Goal: Navigation & Orientation: Find specific page/section

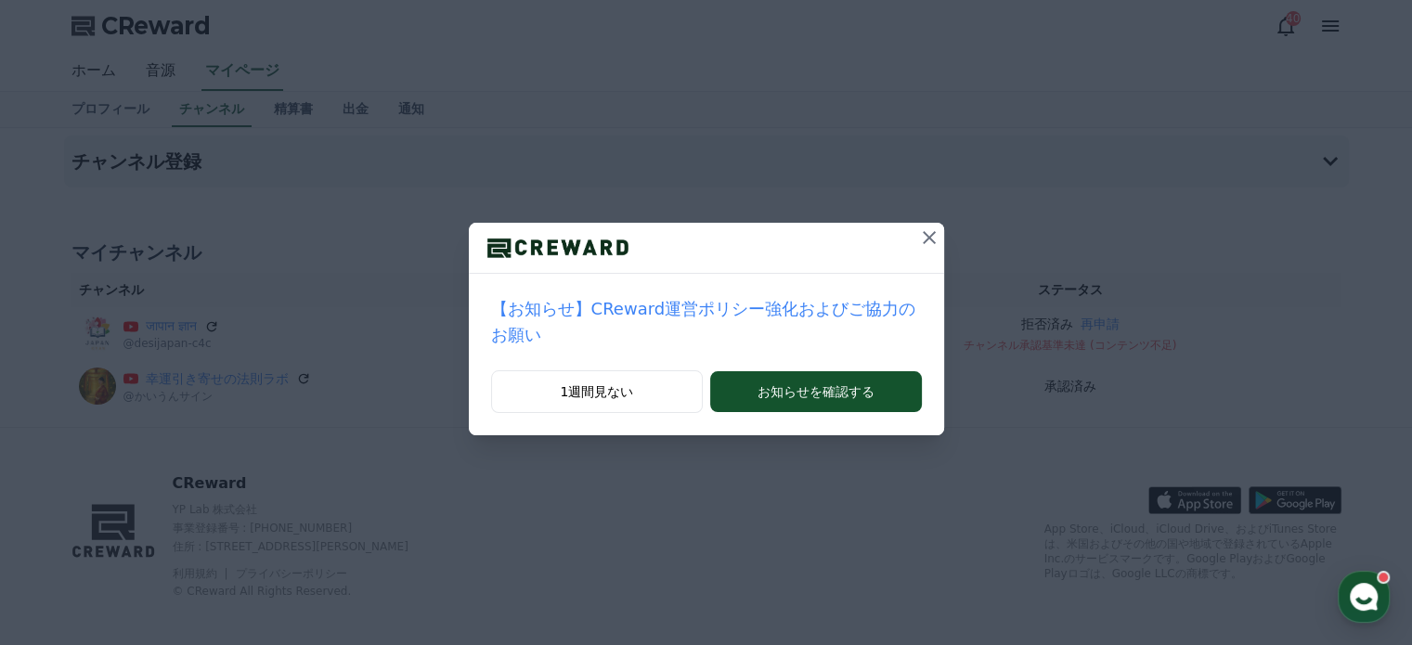
drag, startPoint x: 858, startPoint y: 207, endPoint x: 876, endPoint y: 195, distance: 22.1
click at [870, 223] on div at bounding box center [706, 248] width 475 height 51
click at [923, 231] on icon at bounding box center [929, 237] width 13 height 13
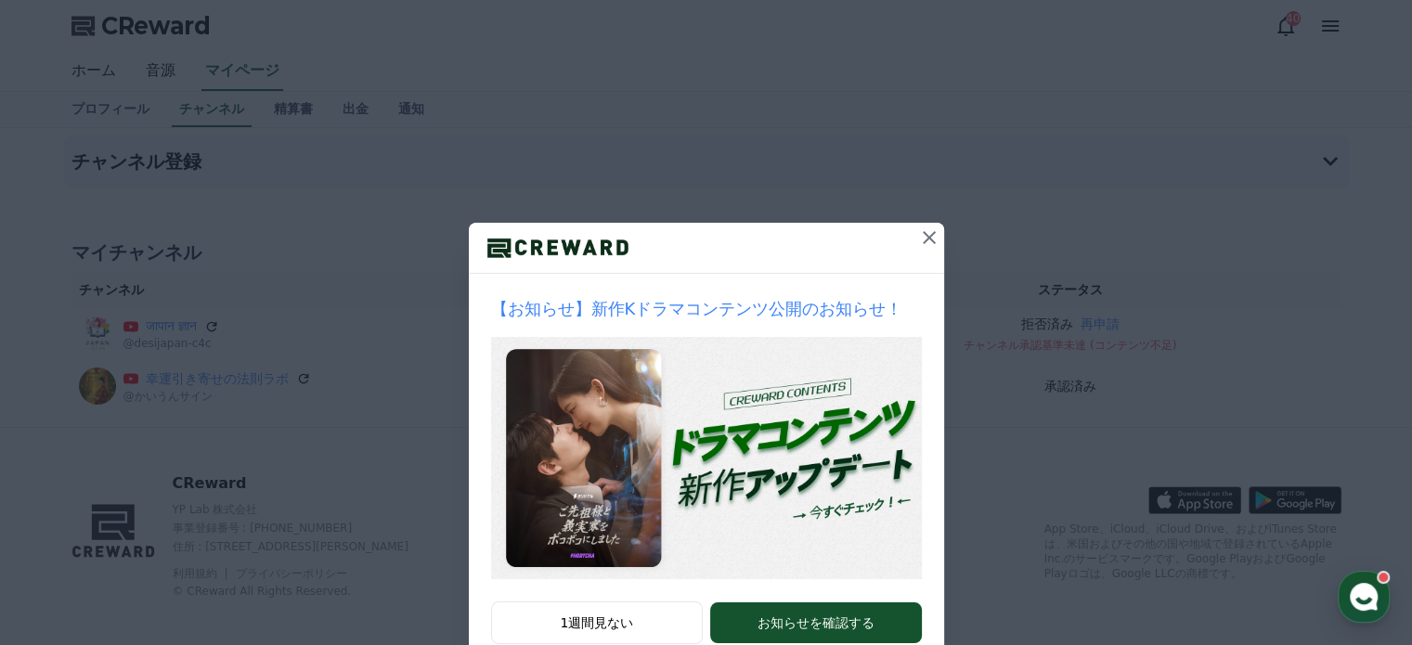
click at [918, 226] on icon at bounding box center [929, 237] width 22 height 22
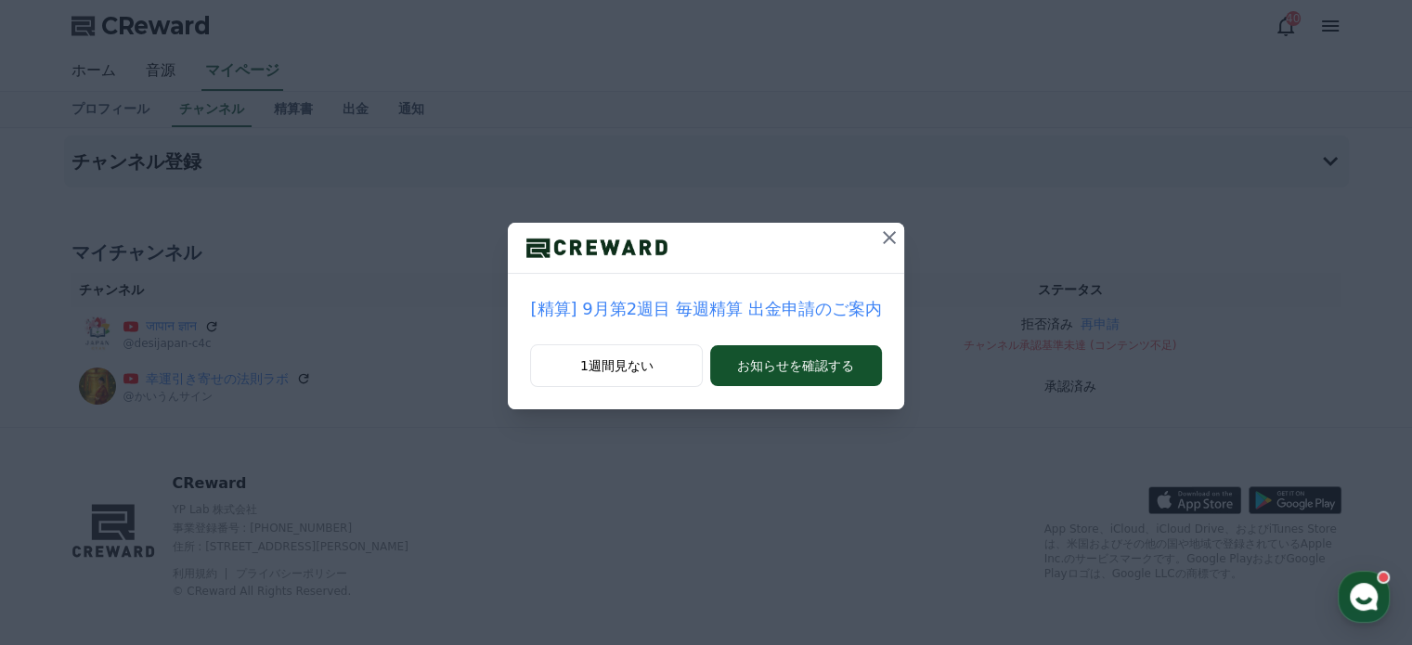
click at [888, 223] on button at bounding box center [889, 238] width 30 height 30
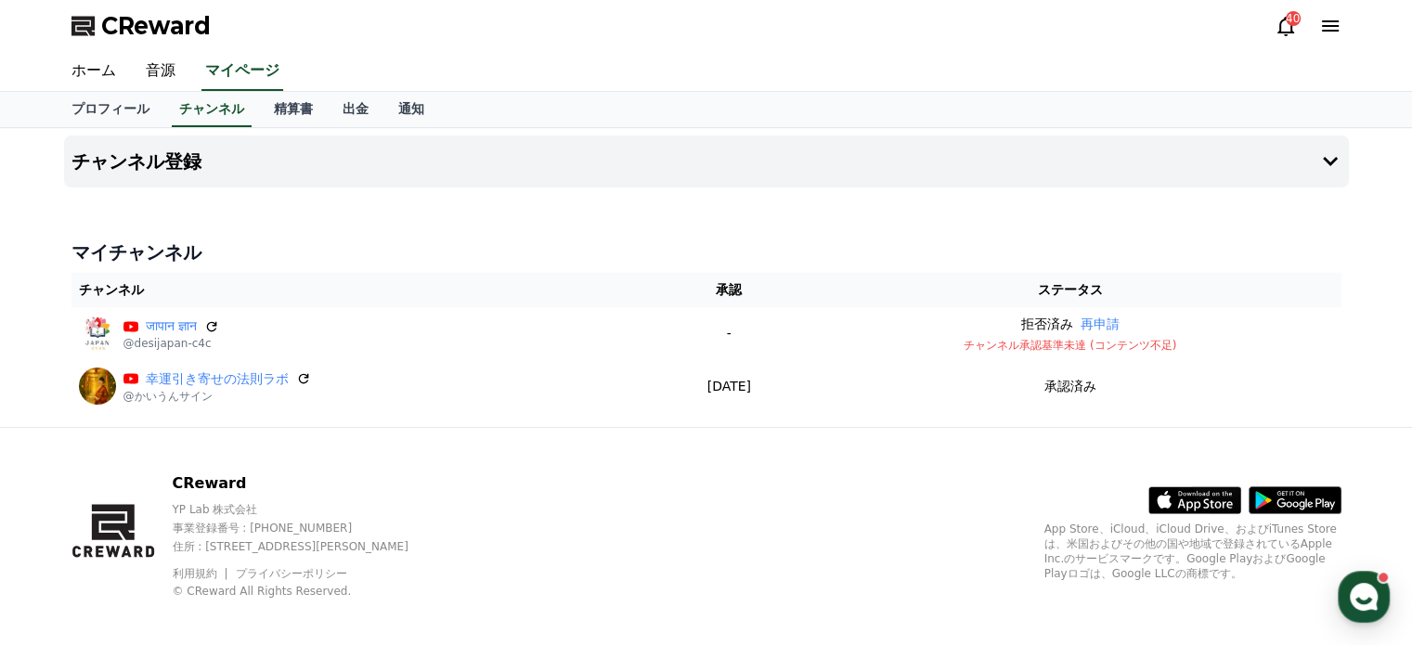
click at [1292, 16] on icon at bounding box center [1285, 26] width 22 height 22
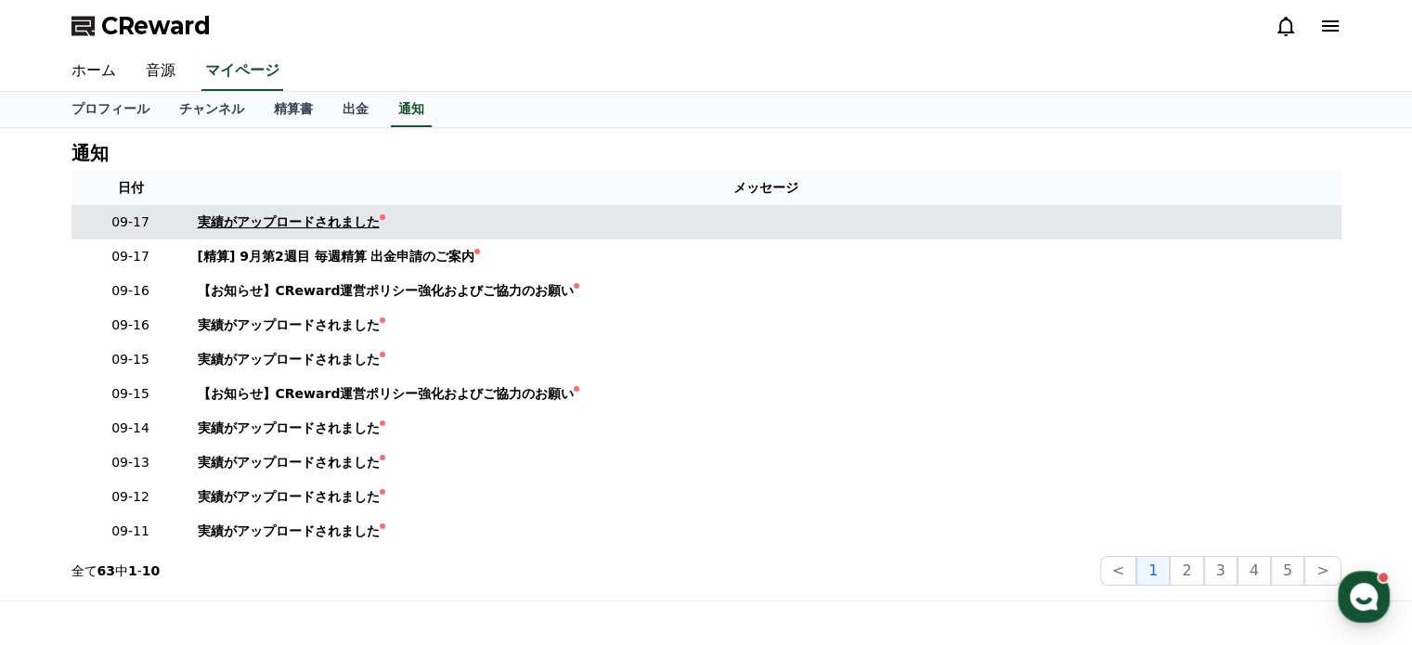
click at [243, 213] on div "実績がアップロードされました" at bounding box center [289, 222] width 182 height 19
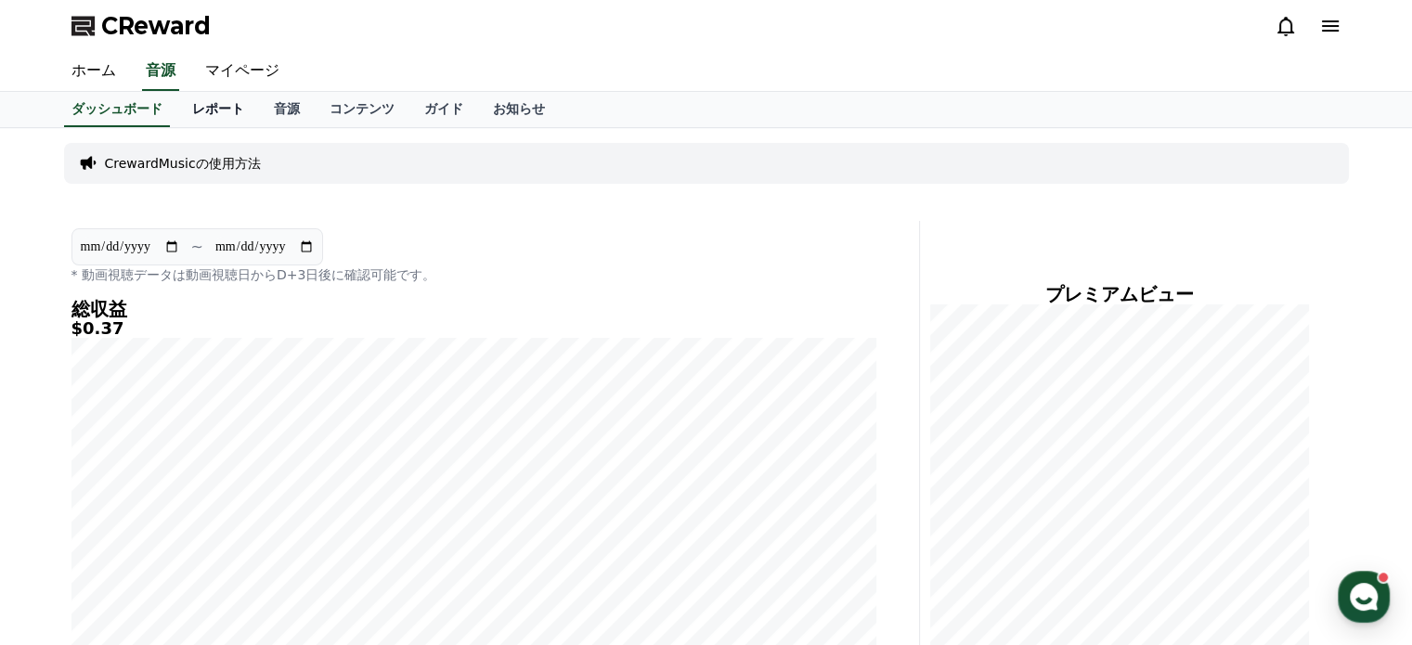
click at [177, 92] on link "レポート" at bounding box center [218, 109] width 82 height 35
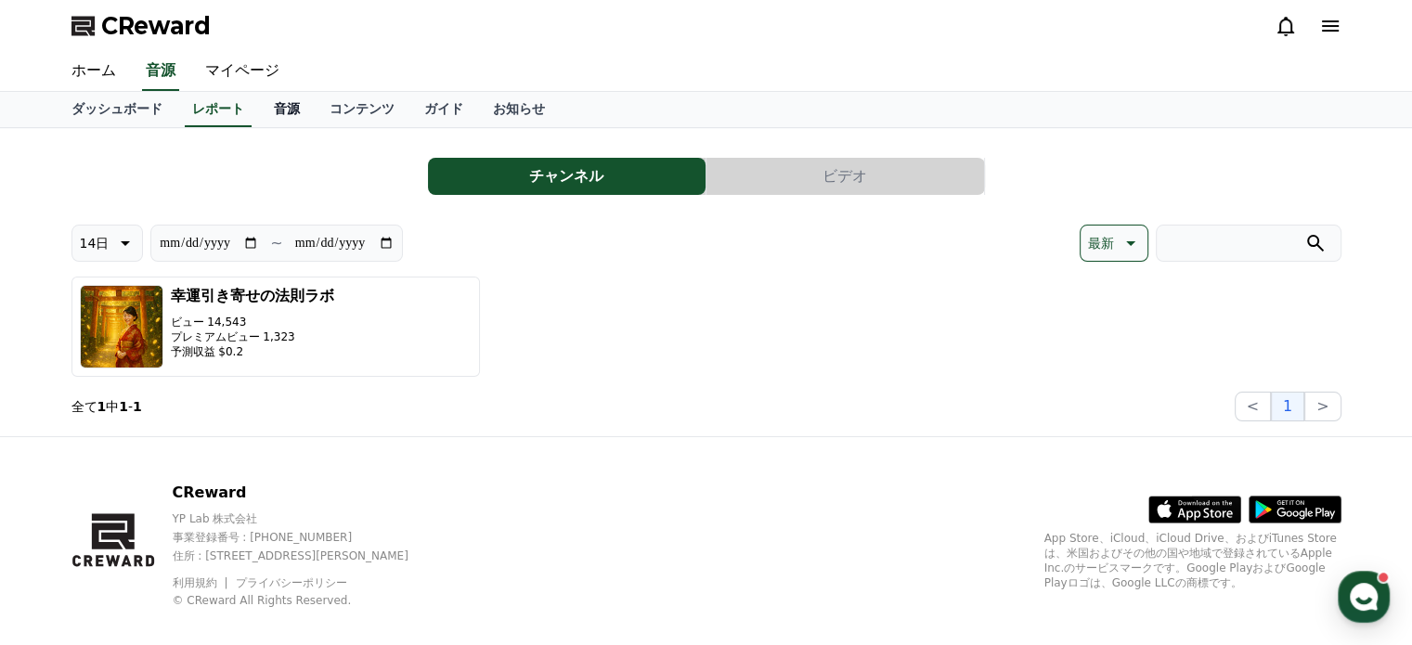
click at [259, 92] on link "音源" at bounding box center [287, 109] width 56 height 35
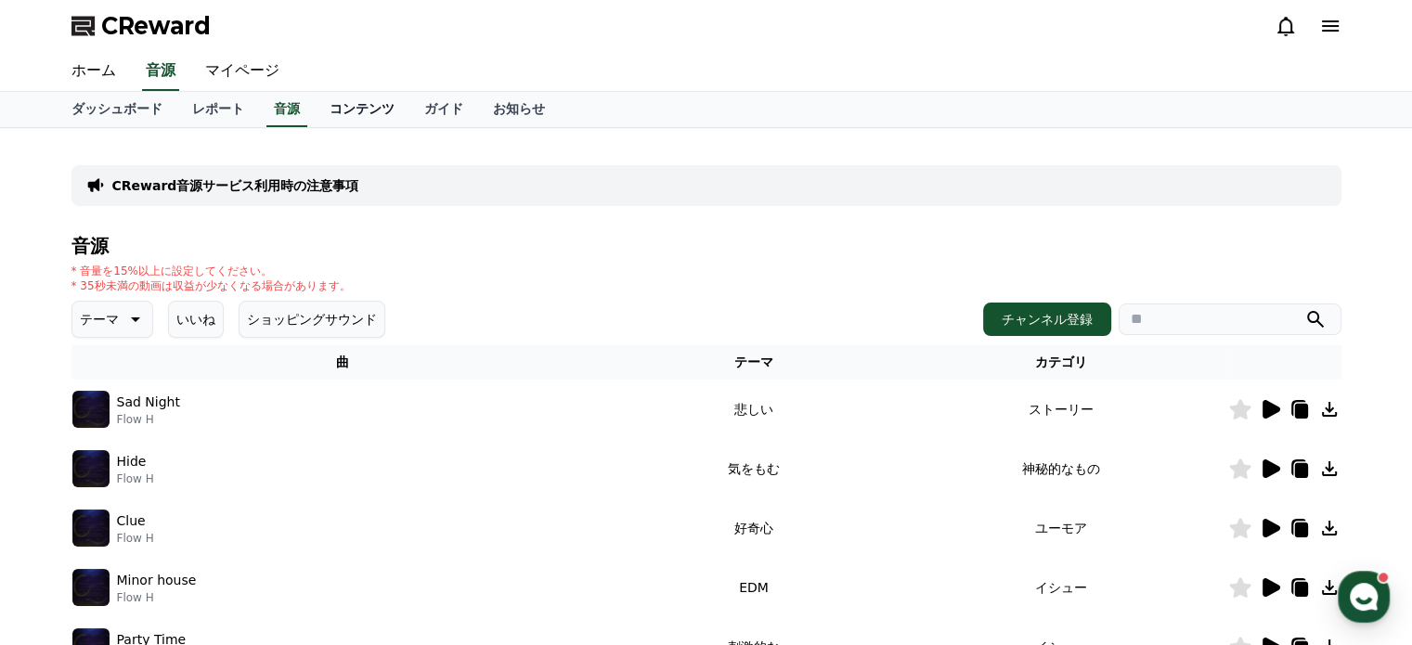
click at [315, 100] on link "コンテンツ" at bounding box center [362, 109] width 95 height 35
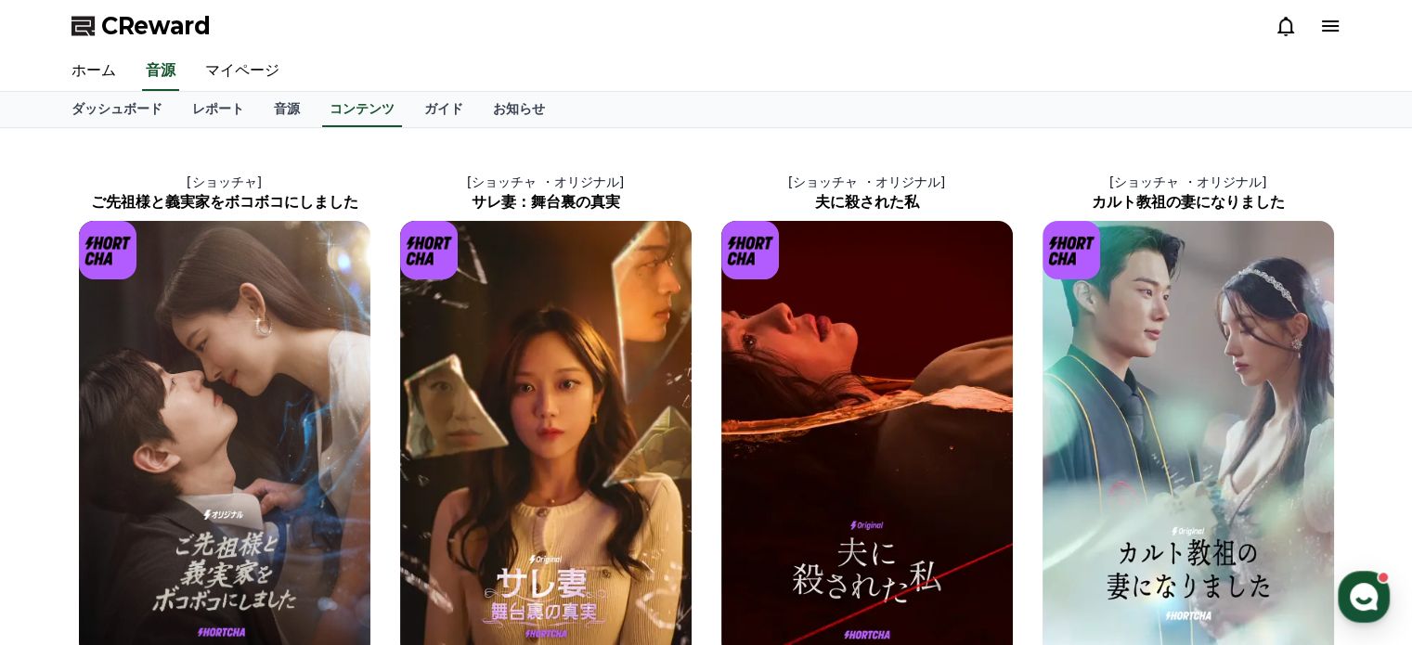
click at [409, 98] on link "ガイド" at bounding box center [443, 109] width 69 height 35
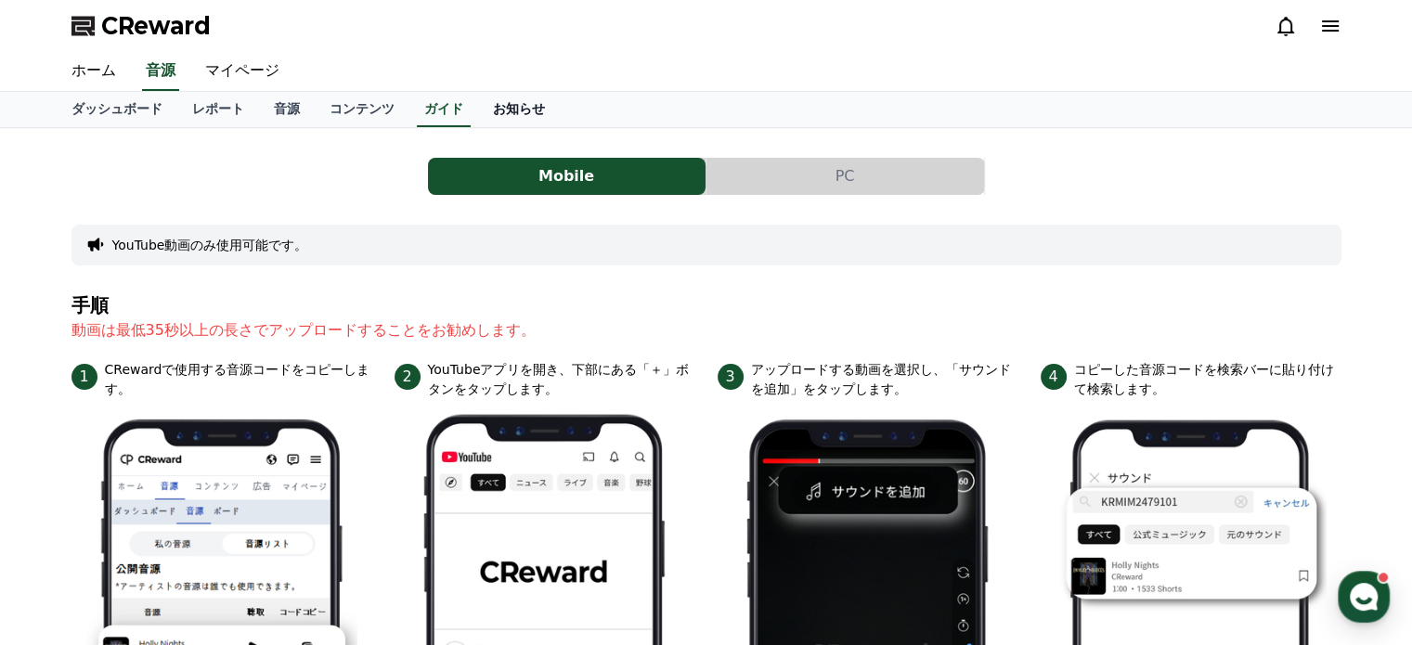
click at [478, 100] on link "お知らせ" at bounding box center [519, 109] width 82 height 35
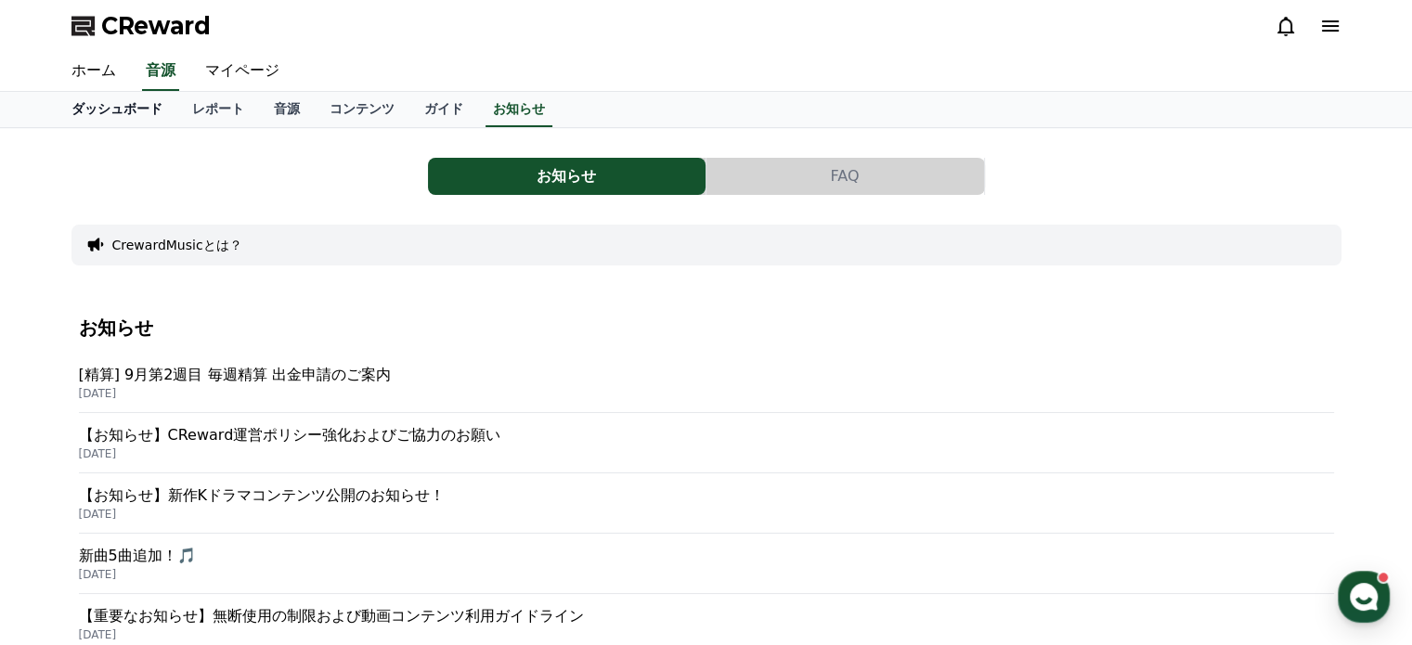
click at [101, 92] on link "ダッシュボード" at bounding box center [117, 109] width 121 height 35
